Goal: Task Accomplishment & Management: Manage account settings

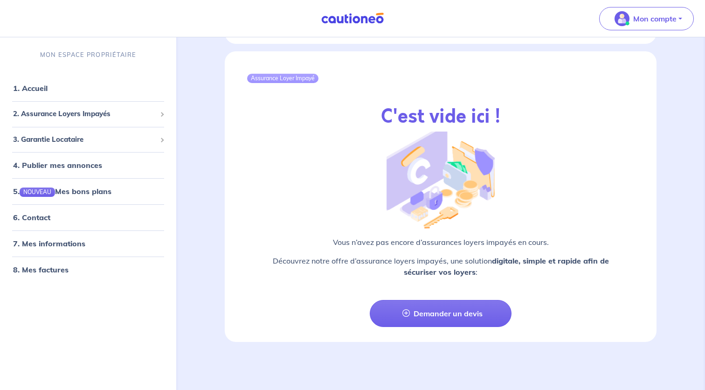
scroll to position [1027, 0]
click at [93, 194] on link "5. NOUVEAU Mes bons plans" at bounding box center [61, 190] width 97 height 9
click at [75, 137] on span "3. Garantie Locataire" at bounding box center [84, 139] width 143 height 11
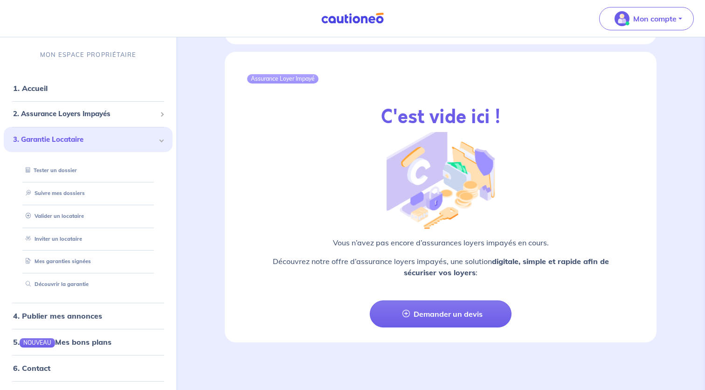
click at [75, 137] on span "3. Garantie Locataire" at bounding box center [84, 139] width 143 height 11
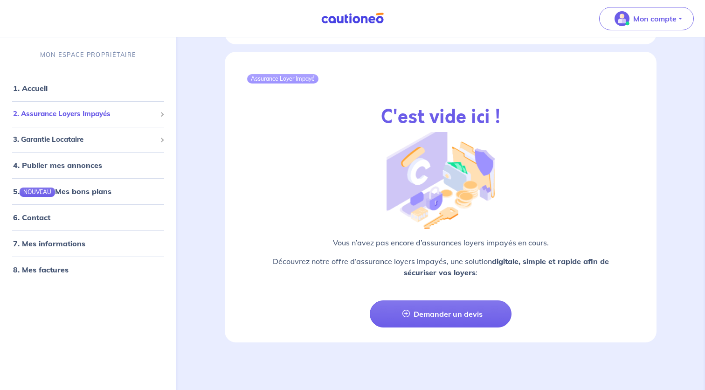
click at [74, 114] on span "2. Assurance Loyers Impayés" at bounding box center [84, 114] width 143 height 11
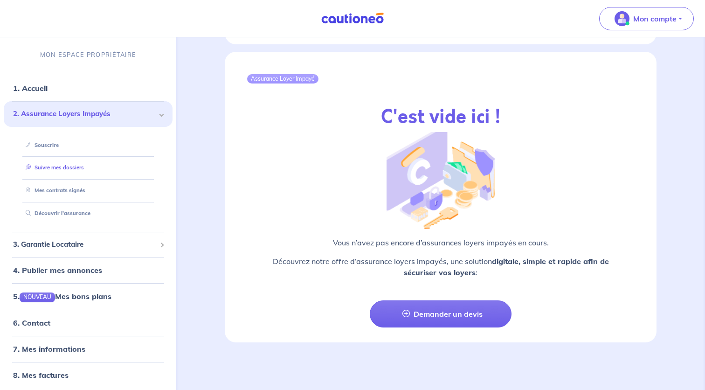
click at [54, 167] on link "Suivre mes dossiers" at bounding box center [53, 167] width 62 height 7
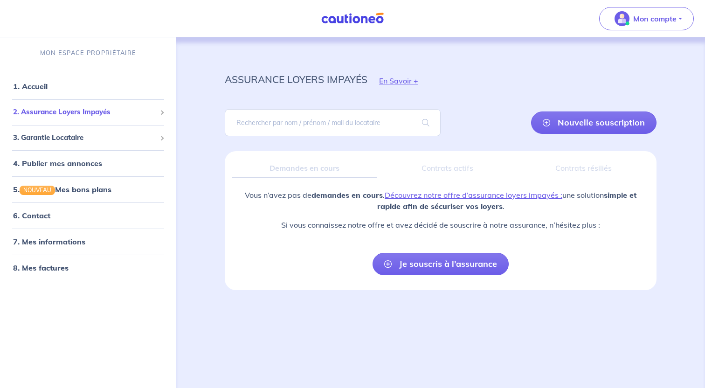
click at [76, 111] on span "2. Assurance Loyers Impayés" at bounding box center [84, 112] width 143 height 11
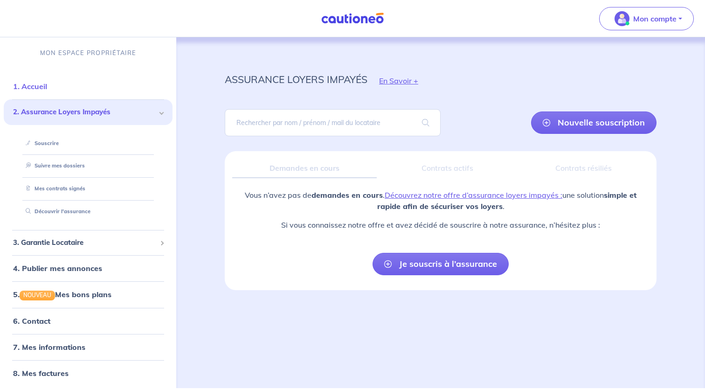
click at [38, 82] on link "1. Accueil" at bounding box center [30, 86] width 34 height 9
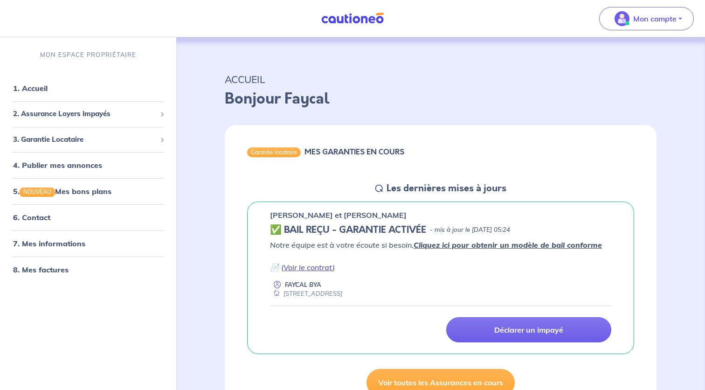
click at [299, 267] on link "Voir le contrat" at bounding box center [307, 266] width 49 height 9
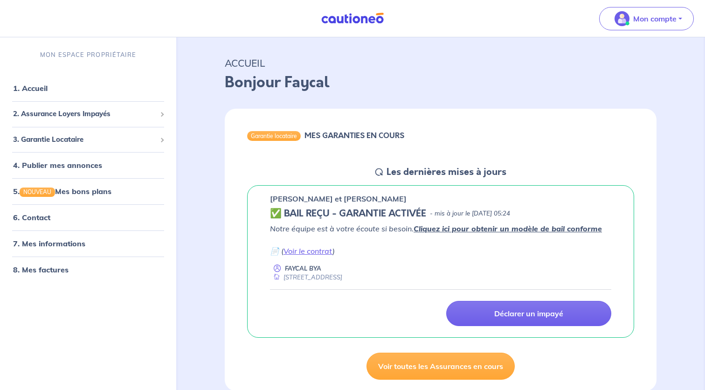
scroll to position [19, 0]
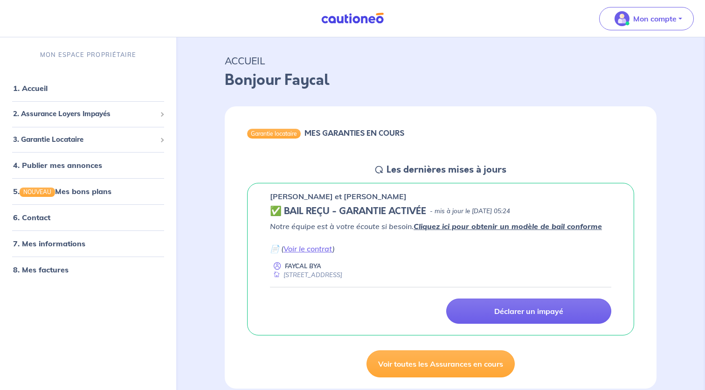
drag, startPoint x: 467, startPoint y: 211, endPoint x: 555, endPoint y: 212, distance: 87.2
click at [554, 212] on div "✅ BAIL REÇU - GARANTIE ACTIVÉE - mis à jour le [DATE] 05:24" at bounding box center [440, 211] width 341 height 11
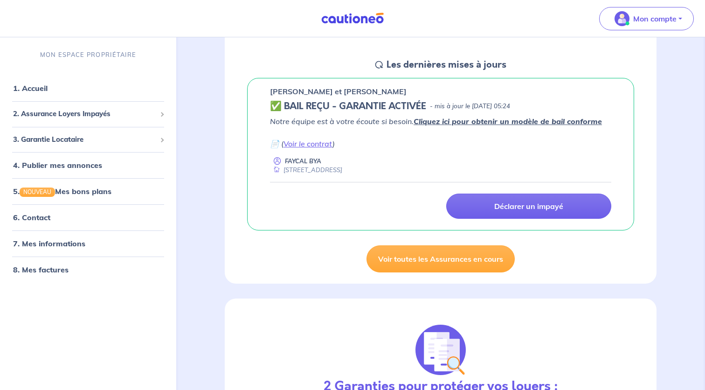
scroll to position [126, 0]
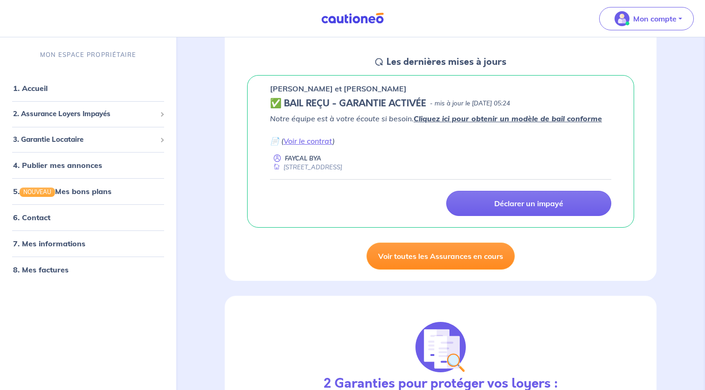
click at [432, 258] on link "Voir toutes les Assurances en cours" at bounding box center [440, 255] width 148 height 27
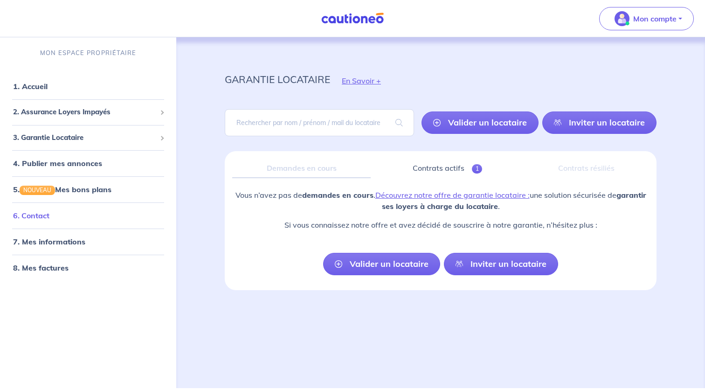
click at [44, 215] on link "6. Contact" at bounding box center [31, 215] width 36 height 9
click at [47, 272] on link "8. Mes factures" at bounding box center [40, 267] width 54 height 9
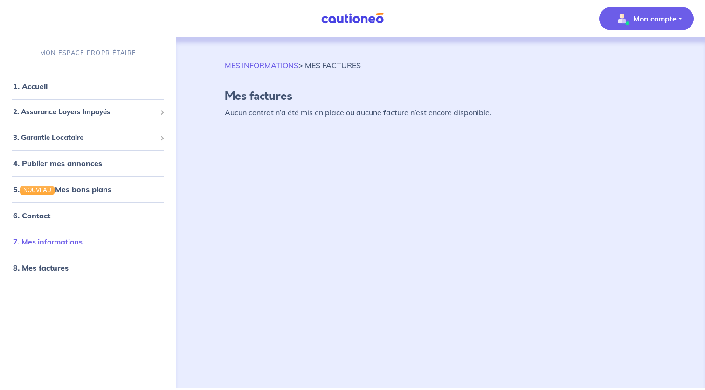
click at [51, 242] on link "7. Mes informations" at bounding box center [47, 241] width 69 height 9
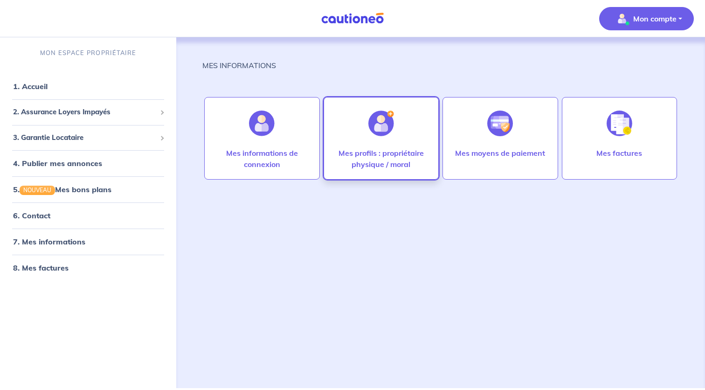
click at [382, 132] on img at bounding box center [381, 123] width 26 height 26
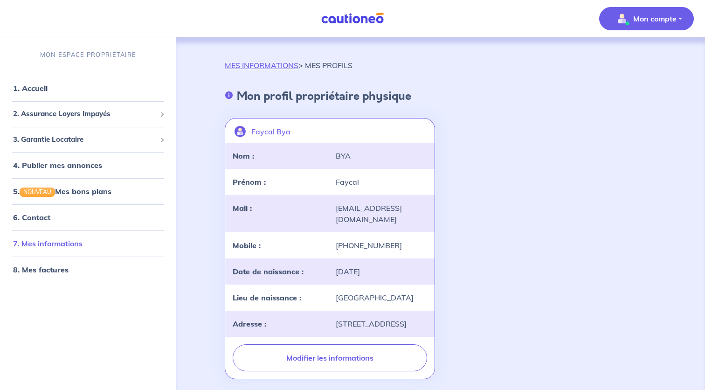
click at [48, 244] on link "7. Mes informations" at bounding box center [47, 243] width 69 height 9
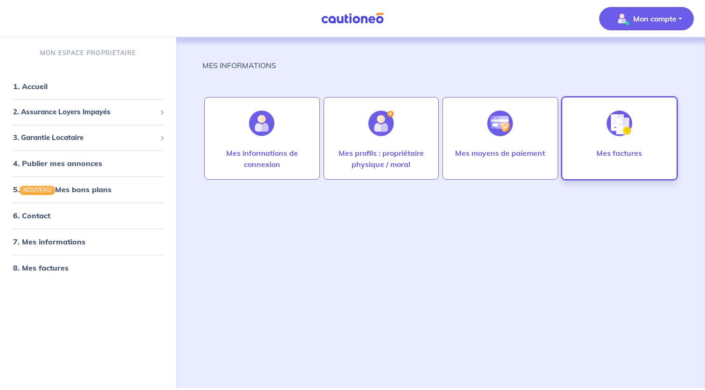
click at [604, 130] on div at bounding box center [619, 123] width 41 height 48
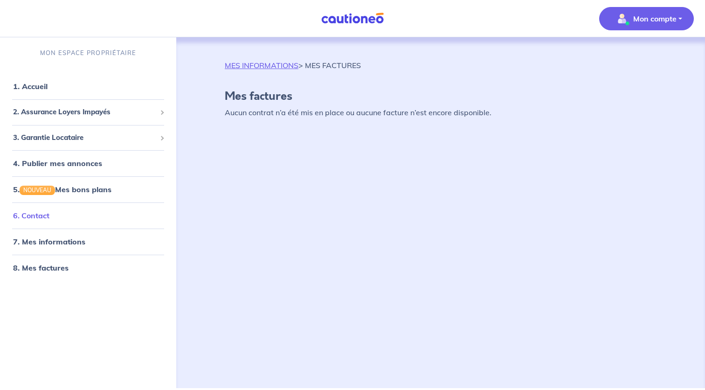
click at [33, 214] on link "6. Contact" at bounding box center [31, 215] width 36 height 9
